Goal: Check status

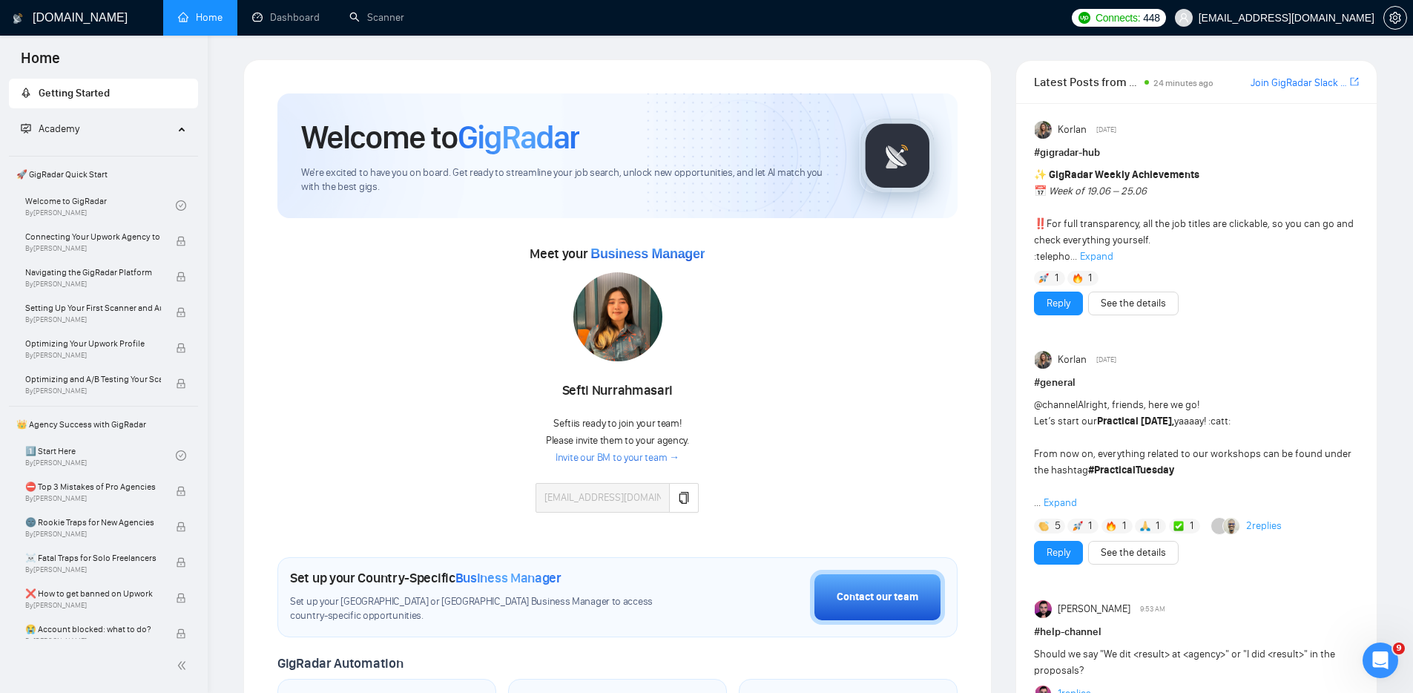
scroll to position [4757, 0]
click at [257, 11] on link "Dashboard" at bounding box center [286, 17] width 68 height 13
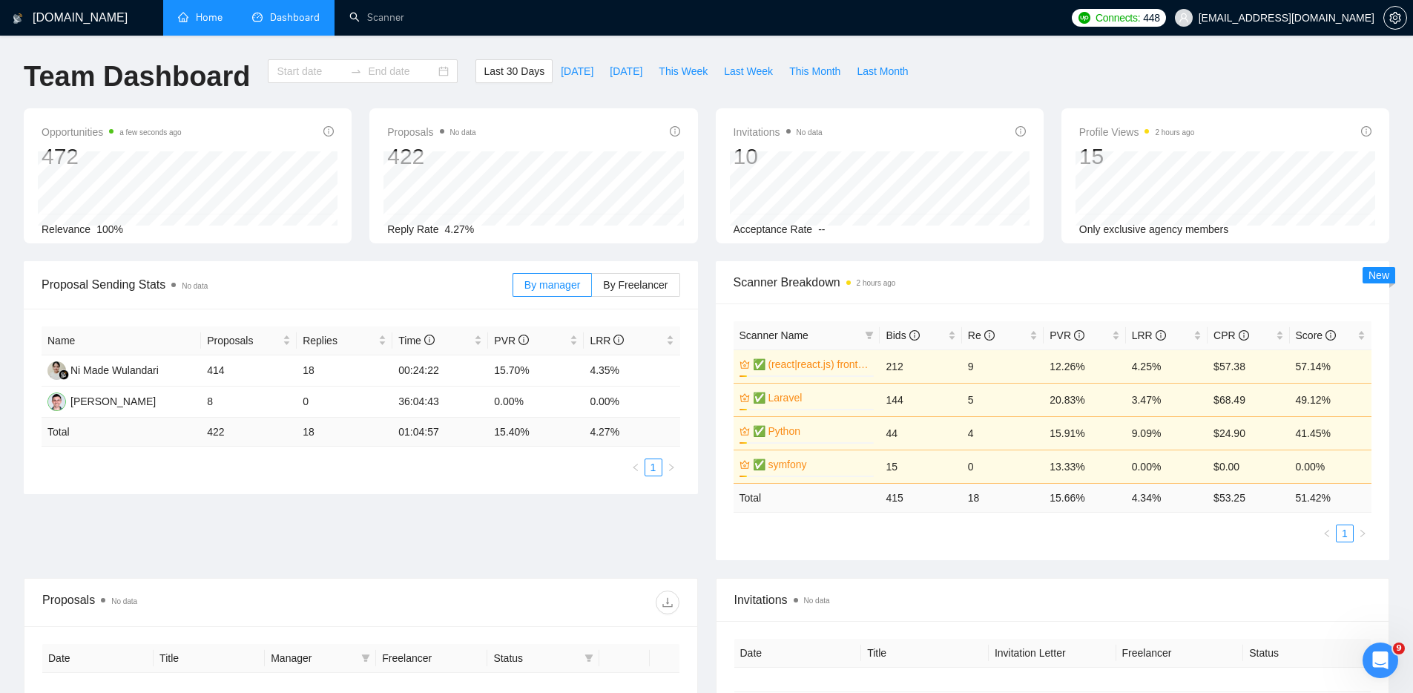
type input "2025-07-14"
type input "[DATE]"
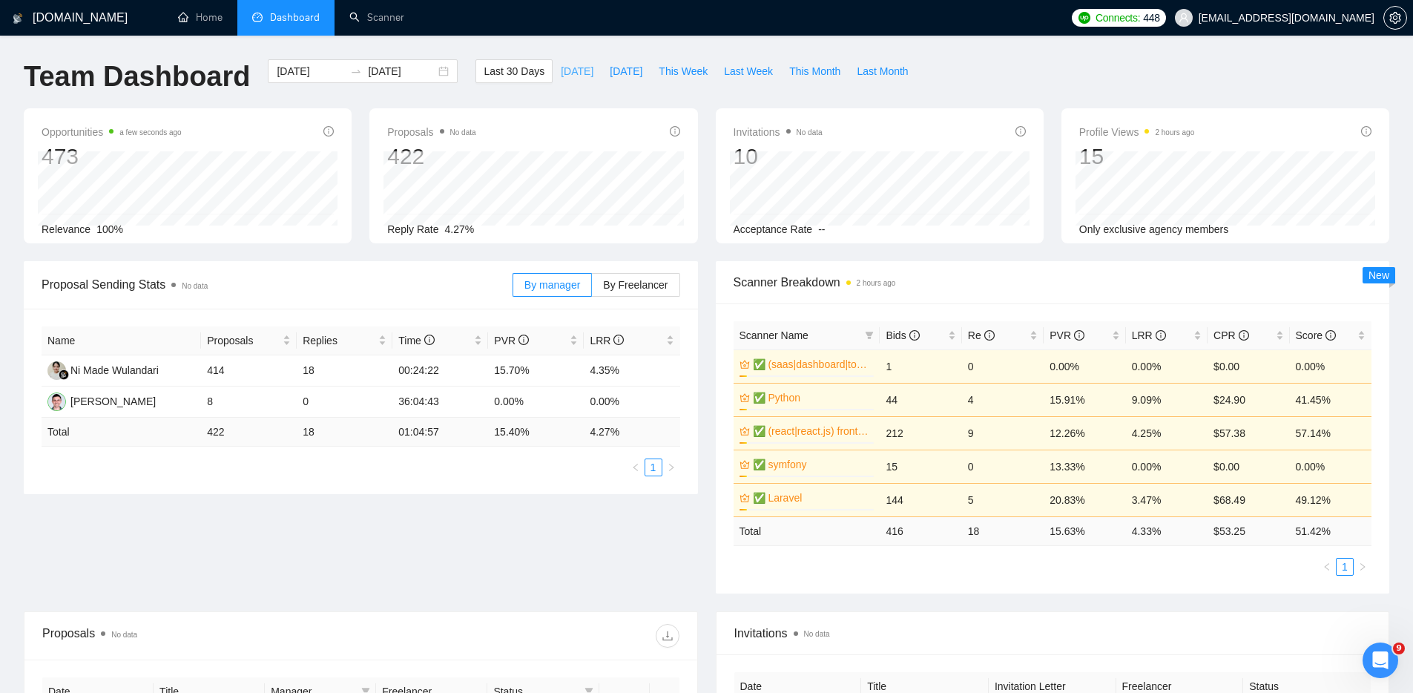
click at [561, 72] on span "[DATE]" at bounding box center [577, 71] width 33 height 16
type input "[DATE]"
